Goal: Transaction & Acquisition: Register for event/course

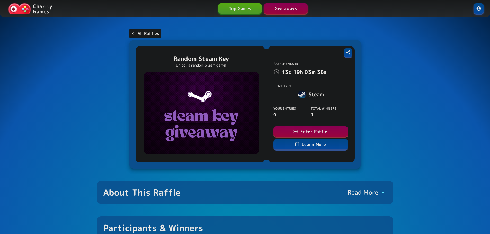
click at [332, 132] on button "Enter Raffle" at bounding box center [310, 132] width 75 height 10
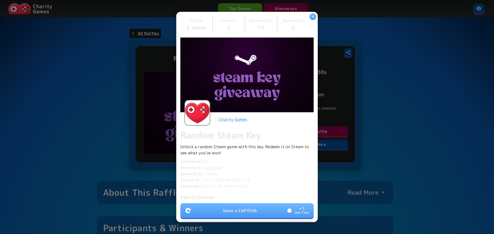
click at [275, 204] on button "Solve a CAPTCHA + 1 One Time" at bounding box center [246, 210] width 133 height 15
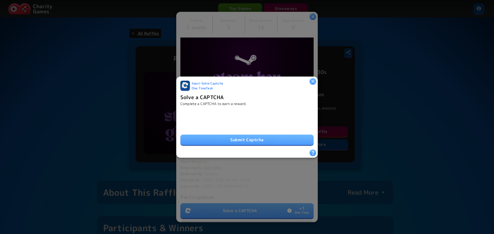
click at [254, 137] on button "Submit Captcha" at bounding box center [246, 140] width 133 height 10
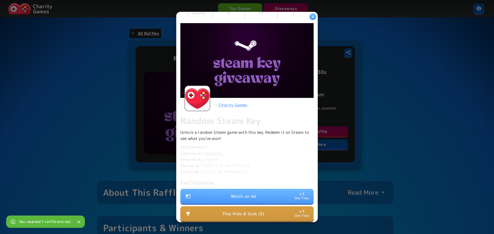
scroll to position [26, 0]
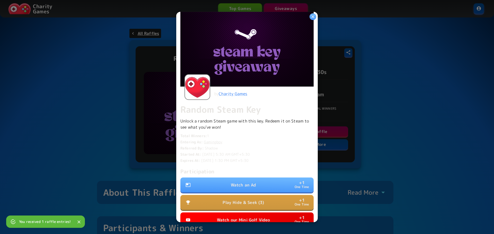
click at [259, 181] on button "Watch an Ad + 1 One Time" at bounding box center [246, 185] width 133 height 15
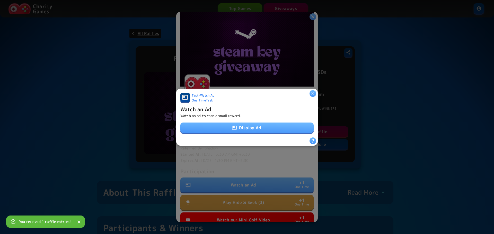
click at [266, 125] on button "Display Ad" at bounding box center [246, 128] width 133 height 10
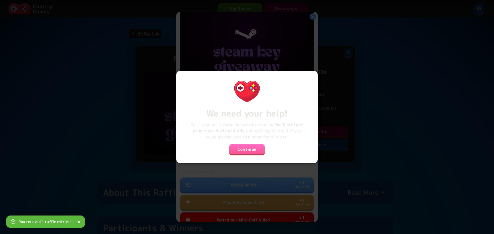
click at [257, 148] on button "Continue" at bounding box center [246, 149] width 35 height 10
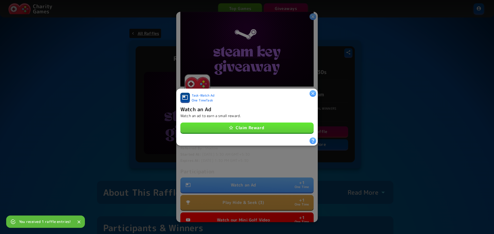
click at [263, 128] on button "Claim Reward" at bounding box center [246, 128] width 133 height 10
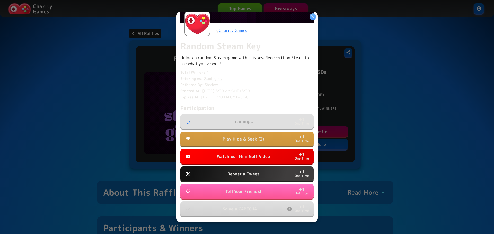
scroll to position [103, 0]
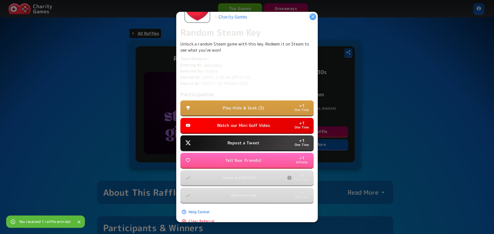
click at [254, 124] on p "Watch our Mini Golf Video" at bounding box center [243, 125] width 53 height 6
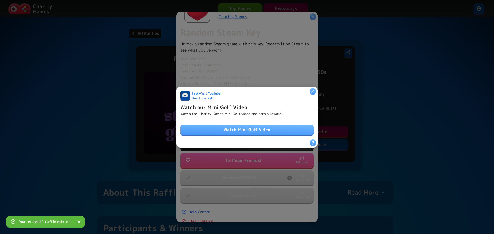
click at [272, 122] on div "Watch Mini Golf Video" at bounding box center [246, 128] width 133 height 15
click at [272, 127] on link "Watch Mini Golf Video" at bounding box center [246, 130] width 133 height 10
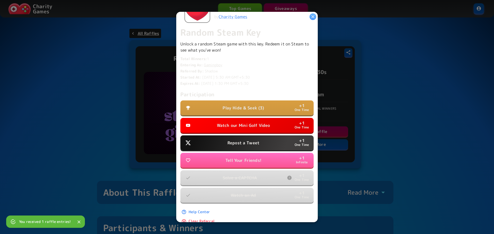
click at [260, 141] on button "Repost a Tweet + 1 One Time" at bounding box center [246, 143] width 133 height 15
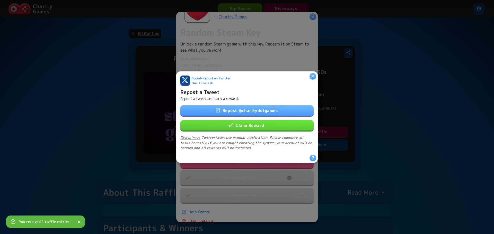
click at [260, 126] on button "Claim Reward" at bounding box center [246, 125] width 133 height 10
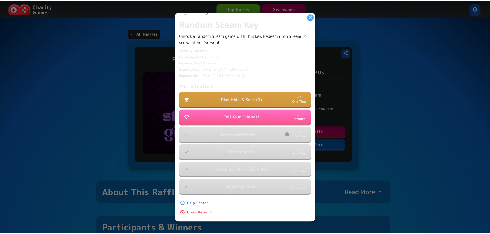
scroll to position [114, 0]
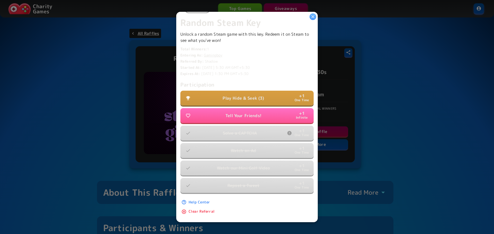
click at [265, 93] on button "Play Hide & Seek (3) + 1 One Time" at bounding box center [246, 98] width 133 height 15
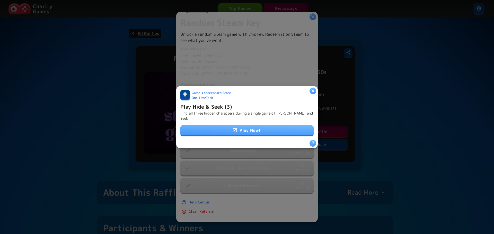
click at [312, 89] on icon "button" at bounding box center [312, 90] width 5 height 5
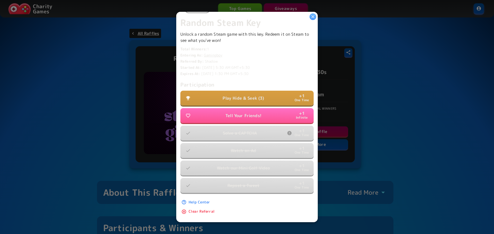
click at [294, 98] on p "One Time" at bounding box center [301, 100] width 15 height 5
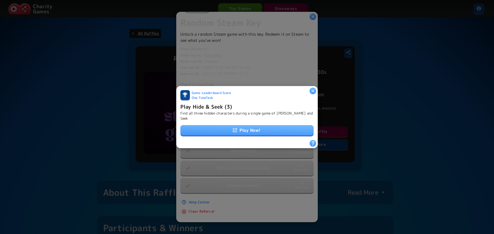
click at [311, 93] on icon "button" at bounding box center [312, 90] width 5 height 5
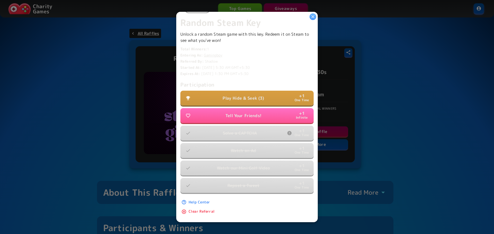
click at [285, 95] on button "Play Hide & Seek (3) + 1 One Time" at bounding box center [246, 98] width 133 height 15
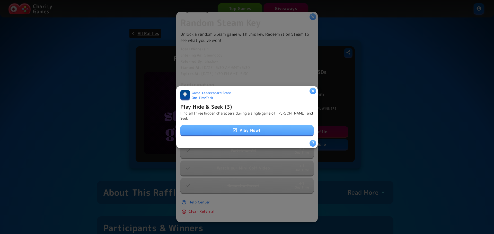
click at [275, 125] on link "Play Now!" at bounding box center [246, 130] width 133 height 10
click at [312, 89] on icon "button" at bounding box center [312, 90] width 5 height 5
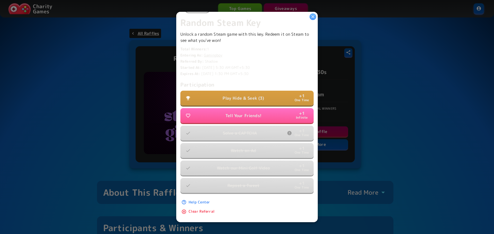
click at [313, 17] on icon "button" at bounding box center [312, 16] width 5 height 5
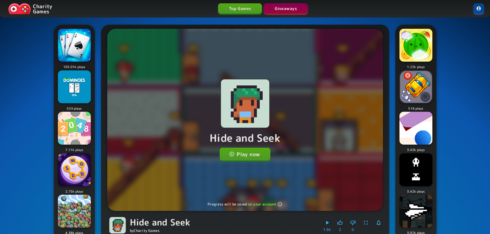
click at [259, 155] on button "Play now" at bounding box center [245, 154] width 51 height 13
